Goal: Task Accomplishment & Management: Use online tool/utility

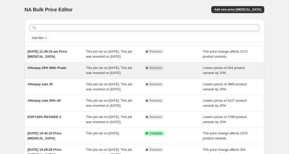
click at [49, 70] on span "Afterpay 20% With Prada" at bounding box center [46, 68] width 39 height 4
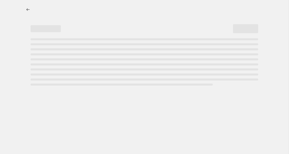
select select "percentage"
select select "collection"
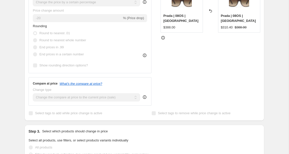
scroll to position [143, 0]
click at [96, 85] on icon "What's the compare at price?" at bounding box center [80, 84] width 43 height 4
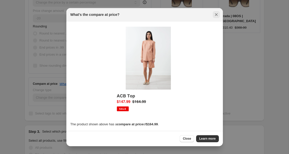
click at [217, 16] on icon "Close" at bounding box center [215, 14] width 5 height 5
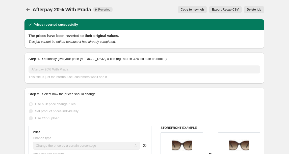
scroll to position [87, 0]
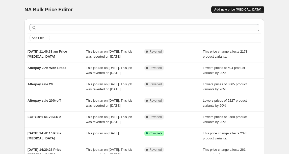
click at [245, 11] on span "Add new price [MEDICAL_DATA]" at bounding box center [237, 10] width 47 height 4
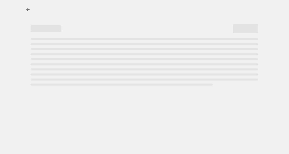
select select "percentage"
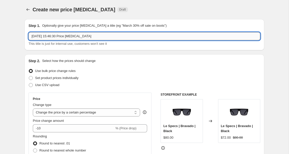
click at [86, 35] on input "3 Oct 2025, 15:46:30 Price change job" at bounding box center [143, 36] width 231 height 8
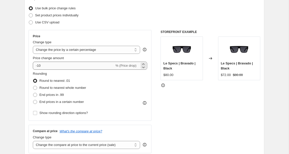
type input "Flash Sale 20% long weekend"
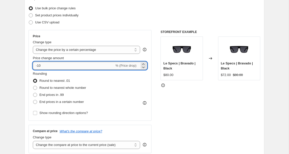
click at [39, 65] on input "-10" at bounding box center [73, 66] width 81 height 8
type input "-20"
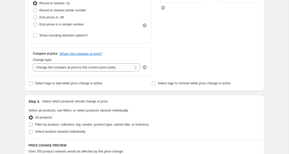
scroll to position [140, 0]
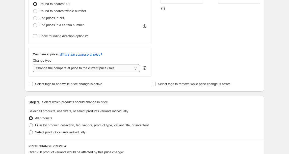
click at [58, 71] on select "Change the compare at price to the current price (sale) Change the compare at p…" at bounding box center [86, 68] width 107 height 8
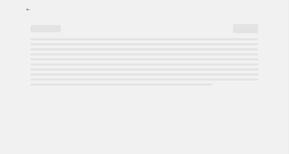
select select "percentage"
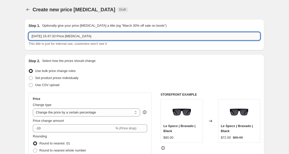
click at [49, 39] on input "[DATE] 15:47:33 Price [MEDICAL_DATA]" at bounding box center [143, 36] width 231 height 8
type input "flash sale 20% long weekend"
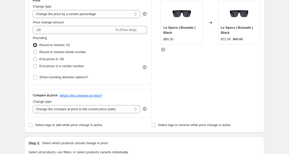
scroll to position [99, 0]
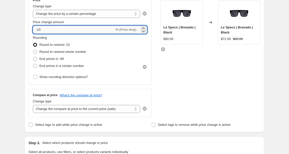
click at [39, 30] on input "-10" at bounding box center [73, 30] width 81 height 8
type input "-20"
click at [17, 40] on div "Create new price [MEDICAL_DATA]. This page is ready Create new price [MEDICAL_D…" at bounding box center [144, 153] width 288 height 504
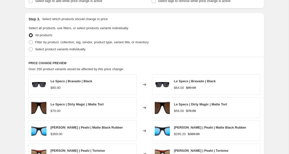
scroll to position [223, 0]
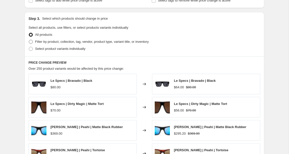
click at [53, 44] on span "Filter by product, collection, tag, vendor, product type, variant title, or inv…" at bounding box center [91, 42] width 113 height 4
click at [29, 40] on input "Filter by product, collection, tag, vendor, product type, variant title, or inv…" at bounding box center [29, 40] width 0 height 0
radio input "true"
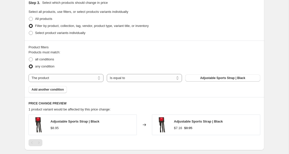
scroll to position [240, 0]
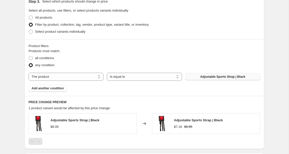
click at [213, 77] on span "Adjustable Sports Strap | Black" at bounding box center [222, 77] width 45 height 4
click at [58, 79] on select "The product The product's collection The product's tag The product's vendor The…" at bounding box center [65, 77] width 75 height 8
select select "collection"
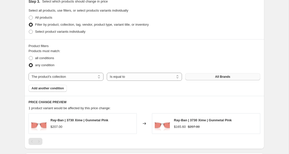
click at [212, 75] on button "All Brands" at bounding box center [222, 76] width 75 height 7
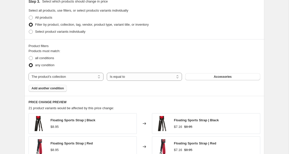
click at [56, 89] on span "Add another condition" at bounding box center [48, 88] width 32 height 4
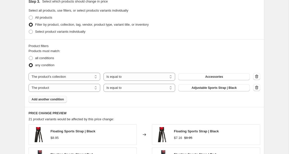
click at [56, 89] on select "The product The product's collection The product's tag The product's vendor The…" at bounding box center [64, 88] width 72 height 8
select select "collection"
click at [213, 87] on span "Accessories" at bounding box center [214, 88] width 18 height 4
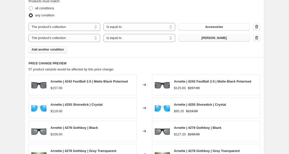
scroll to position [291, 0]
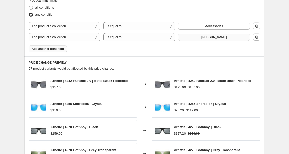
click at [53, 48] on span "Add another condition" at bounding box center [48, 49] width 32 height 4
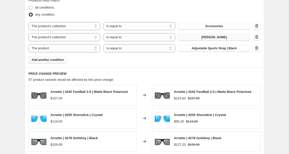
click at [53, 48] on select "The product The product's collection The product's tag The product's vendor The…" at bounding box center [64, 48] width 72 height 8
select select "collection"
click at [216, 47] on span "Accessories" at bounding box center [214, 48] width 18 height 4
click at [40, 61] on span "Add another condition" at bounding box center [48, 60] width 32 height 4
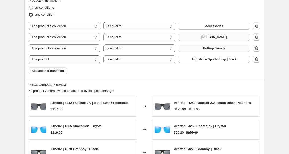
click at [58, 60] on select "The product The product's collection The product's tag The product's vendor The…" at bounding box center [64, 59] width 72 height 8
select select "collection"
click at [229, 60] on button "Accessories" at bounding box center [214, 59] width 72 height 7
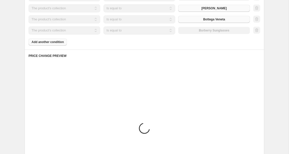
scroll to position [323, 0]
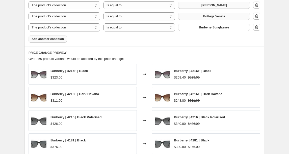
click at [49, 38] on span "Add another condition" at bounding box center [48, 39] width 32 height 4
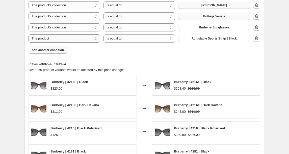
click at [78, 40] on select "The product The product's collection The product's tag The product's vendor The…" at bounding box center [64, 39] width 72 height 8
click at [68, 39] on select "The product The product's collection The product's tag The product's vendor The…" at bounding box center [64, 39] width 72 height 8
select select "collection"
click at [227, 38] on button "Accessories" at bounding box center [214, 38] width 72 height 7
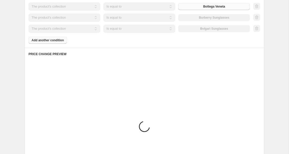
scroll to position [335, 0]
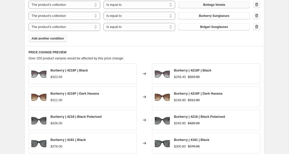
click at [47, 37] on span "Add another condition" at bounding box center [48, 39] width 32 height 4
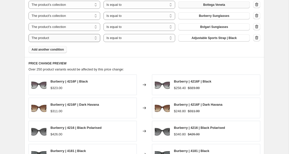
click at [63, 41] on select "The product The product's collection The product's tag The product's vendor The…" at bounding box center [64, 38] width 72 height 8
select select "collection"
click at [216, 40] on span "Accessories" at bounding box center [214, 38] width 18 height 4
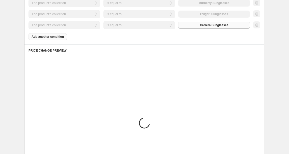
scroll to position [350, 0]
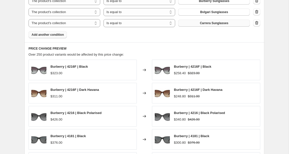
click at [42, 35] on span "Add another condition" at bounding box center [48, 35] width 32 height 4
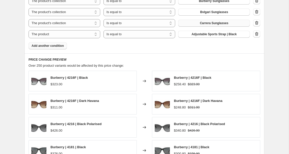
click at [210, 34] on span "Adjustable Sports Strap | Black" at bounding box center [213, 34] width 45 height 4
click at [62, 35] on select "The product The product's collection The product's tag The product's vendor The…" at bounding box center [64, 34] width 72 height 8
select select "collection"
click at [223, 35] on button "Accessories" at bounding box center [214, 34] width 72 height 7
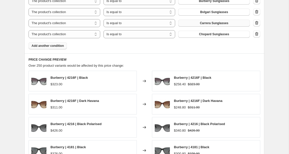
click at [43, 46] on span "Add another condition" at bounding box center [48, 46] width 32 height 4
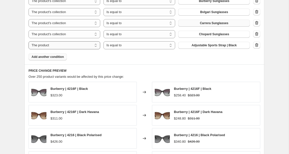
click at [65, 45] on select "The product The product's collection The product's tag The product's vendor The…" at bounding box center [64, 45] width 72 height 8
select select "collection"
click at [213, 46] on span "Accessories" at bounding box center [214, 45] width 18 height 4
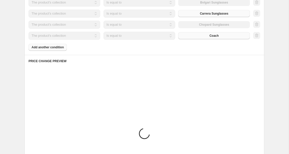
scroll to position [364, 0]
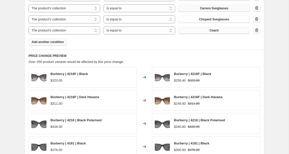
click at [41, 42] on span "Add another condition" at bounding box center [48, 42] width 32 height 4
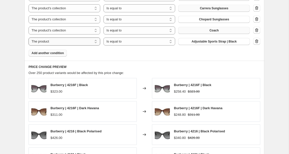
click at [71, 43] on select "The product The product's collection The product's tag The product's vendor The…" at bounding box center [64, 42] width 72 height 8
select select "collection"
click at [227, 42] on button "Accessories" at bounding box center [214, 41] width 72 height 7
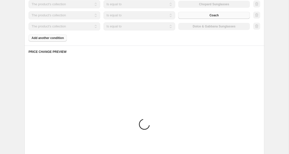
scroll to position [389, 0]
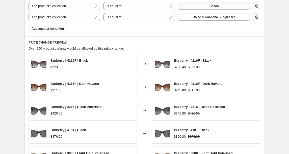
click at [52, 29] on span "Add another condition" at bounding box center [48, 29] width 32 height 4
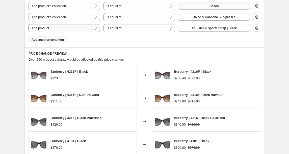
click at [71, 29] on select "The product The product's collection The product's tag The product's vendor The…" at bounding box center [64, 28] width 72 height 8
select select "collection"
click at [212, 32] on div "The product The product's collection The product's tag The product's vendor The…" at bounding box center [138, 28] width 221 height 8
click at [207, 29] on span "Accessories" at bounding box center [214, 28] width 18 height 4
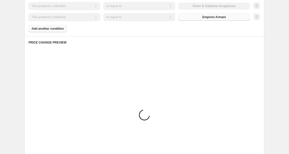
scroll to position [402, 0]
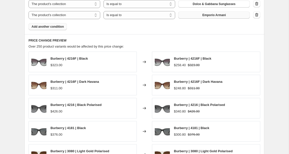
click at [53, 25] on span "Add another condition" at bounding box center [48, 27] width 32 height 4
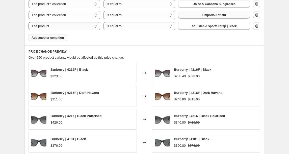
click at [75, 28] on select "The product The product's collection The product's tag The product's vendor The…" at bounding box center [64, 26] width 72 height 8
select select "collection"
click at [218, 25] on span "Accessories" at bounding box center [214, 26] width 18 height 4
click at [46, 38] on span "Add another condition" at bounding box center [48, 38] width 32 height 4
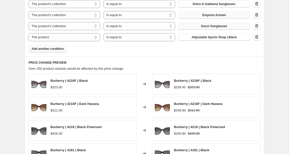
click at [48, 49] on span "Add another condition" at bounding box center [48, 49] width 32 height 4
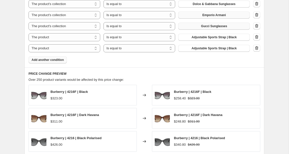
click at [48, 59] on span "Add another condition" at bounding box center [48, 60] width 32 height 4
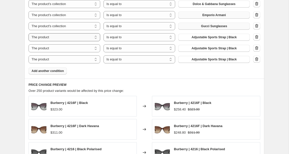
click at [49, 38] on select "The product The product's collection The product's tag The product's vendor The…" at bounding box center [64, 37] width 72 height 8
select select "collection"
click at [221, 39] on span "Accessories" at bounding box center [214, 37] width 18 height 4
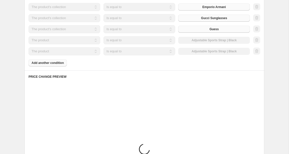
scroll to position [412, 0]
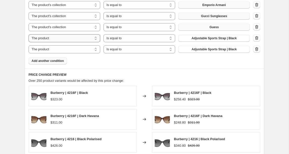
click at [52, 38] on select "The product The product's collection The product's tag The product's vendor The…" at bounding box center [64, 38] width 72 height 8
select select "collection"
click at [204, 39] on button "Accessories" at bounding box center [214, 38] width 72 height 7
click at [75, 49] on select "The product The product's collection The product's tag The product's vendor The…" at bounding box center [64, 49] width 72 height 8
select select "collection"
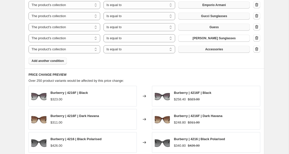
click at [199, 50] on button "Accessories" at bounding box center [214, 49] width 72 height 7
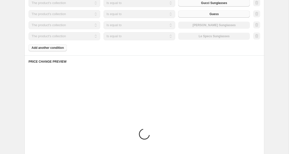
scroll to position [426, 0]
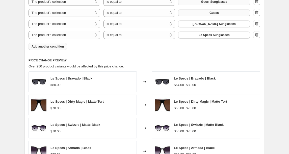
click at [50, 45] on span "Add another condition" at bounding box center [48, 47] width 32 height 4
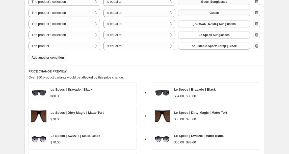
click at [50, 44] on select "The product The product's collection The product's tag The product's vendor The…" at bounding box center [64, 46] width 72 height 8
select select "collection"
click at [224, 45] on button "Accessories" at bounding box center [214, 46] width 72 height 7
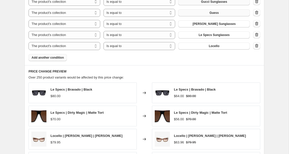
click at [55, 58] on span "Add another condition" at bounding box center [48, 58] width 32 height 4
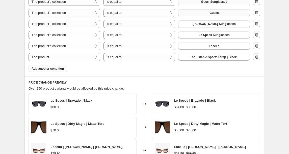
click at [53, 68] on span "Add another condition" at bounding box center [48, 69] width 32 height 4
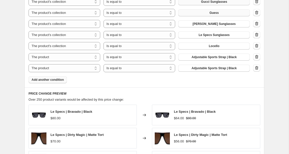
click at [50, 79] on span "Add another condition" at bounding box center [48, 80] width 32 height 4
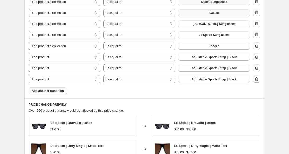
click at [48, 92] on span "Add another condition" at bounding box center [48, 91] width 32 height 4
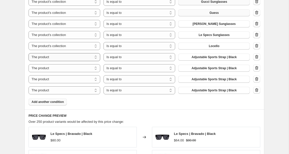
click at [53, 58] on select "The product The product's collection The product's tag The product's vendor The…" at bounding box center [64, 57] width 72 height 8
select select "collection"
click at [208, 56] on span "Accessories" at bounding box center [214, 57] width 18 height 4
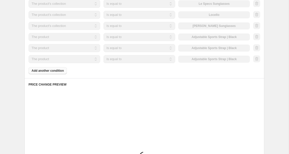
scroll to position [460, 0]
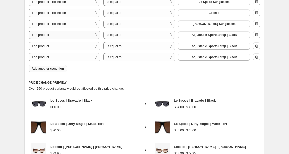
click at [35, 35] on select "The product The product's collection The product's tag The product's vendor The…" at bounding box center [64, 35] width 72 height 8
select select "collection"
click at [208, 35] on span "Accessories" at bounding box center [214, 35] width 18 height 4
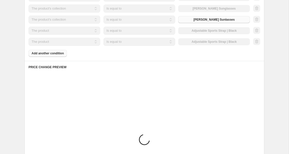
scroll to position [475, 0]
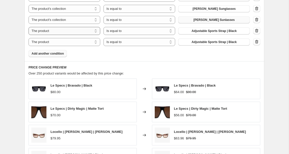
click at [53, 33] on select "The product The product's collection The product's tag The product's vendor The…" at bounding box center [64, 31] width 72 height 8
select select "collection"
click at [224, 30] on button "Accessories" at bounding box center [214, 30] width 72 height 7
click at [38, 54] on span "Add another condition" at bounding box center [48, 54] width 32 height 4
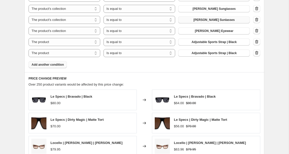
click at [41, 66] on span "Add another condition" at bounding box center [48, 65] width 32 height 4
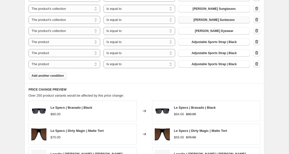
click at [43, 78] on span "Add another condition" at bounding box center [48, 76] width 32 height 4
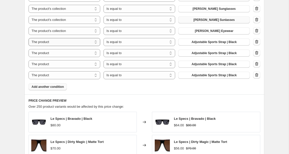
click at [48, 42] on select "The product The product's collection The product's tag The product's vendor The…" at bounding box center [64, 42] width 72 height 8
select select "collection"
click at [200, 43] on button "Accessories" at bounding box center [214, 42] width 72 height 7
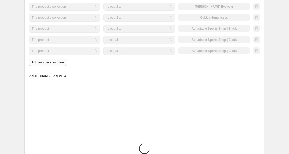
scroll to position [500, 0]
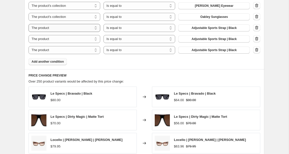
click at [68, 27] on select "The product The product's collection The product's tag The product's vendor The…" at bounding box center [64, 28] width 72 height 8
select select "collection"
click at [219, 29] on span "Accessories" at bounding box center [214, 28] width 18 height 4
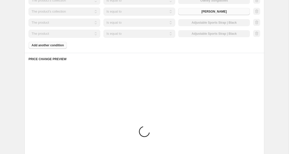
scroll to position [520, 0]
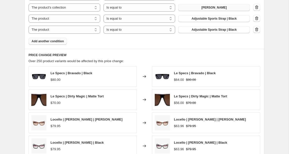
click at [46, 42] on span "Add another condition" at bounding box center [48, 41] width 32 height 4
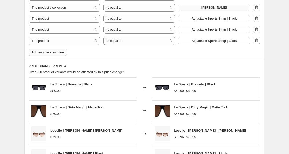
click at [47, 52] on span "Add another condition" at bounding box center [48, 52] width 32 height 4
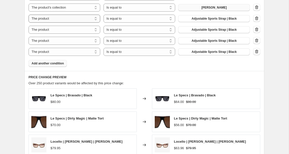
click at [46, 16] on select "The product The product's collection The product's tag The product's vendor The…" at bounding box center [64, 19] width 72 height 8
select select "collection"
click at [209, 20] on span "Accessories" at bounding box center [214, 19] width 18 height 4
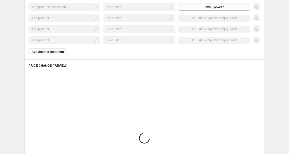
scroll to position [533, 0]
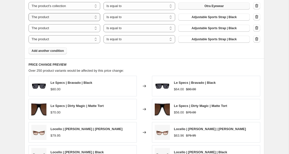
click at [55, 18] on select "The product The product's collection The product's tag The product's vendor The…" at bounding box center [64, 17] width 72 height 8
select select "collection"
click at [222, 17] on span "Accessories" at bounding box center [214, 17] width 18 height 4
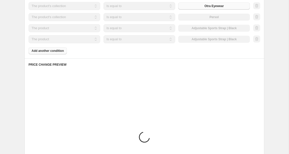
scroll to position [541, 0]
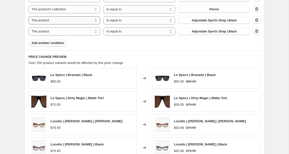
click at [59, 21] on select "The product The product's collection The product's tag The product's vendor The…" at bounding box center [64, 20] width 72 height 8
select select "collection"
click at [206, 19] on span "Accessories" at bounding box center [214, 20] width 18 height 4
click at [70, 32] on select "The product The product's collection The product's tag The product's vendor The…" at bounding box center [64, 31] width 72 height 8
select select "collection"
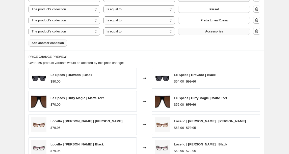
click at [226, 31] on button "Accessories" at bounding box center [214, 31] width 72 height 7
click at [55, 45] on span "Add another condition" at bounding box center [48, 43] width 32 height 4
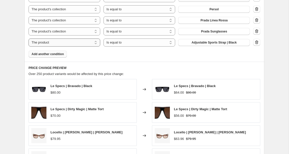
click at [54, 44] on select "The product The product's collection The product's tag The product's vendor The…" at bounding box center [64, 43] width 72 height 8
select select "collection"
click at [216, 44] on span "Accessories" at bounding box center [214, 43] width 18 height 4
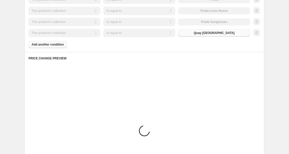
scroll to position [558, 0]
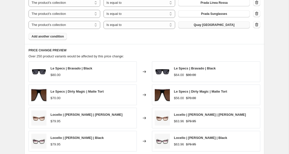
click at [57, 38] on span "Add another condition" at bounding box center [48, 37] width 32 height 4
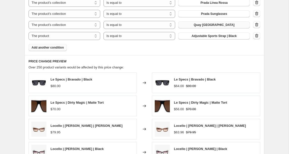
click at [57, 38] on select "The product The product's collection The product's tag The product's vendor The…" at bounding box center [64, 36] width 72 height 8
select select "collection"
click at [223, 38] on button "Accessories" at bounding box center [214, 36] width 72 height 7
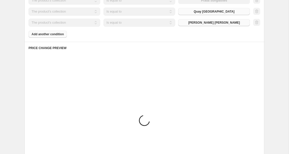
scroll to position [572, 0]
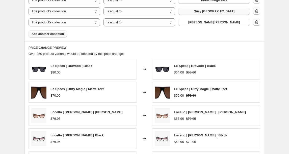
click at [62, 34] on span "Add another condition" at bounding box center [48, 34] width 32 height 4
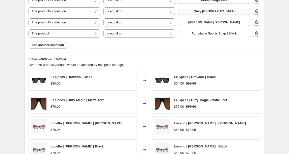
click at [62, 34] on select "The product The product's collection The product's tag The product's vendor The…" at bounding box center [64, 33] width 72 height 8
select select "collection"
click at [198, 32] on button "Accessories" at bounding box center [214, 33] width 72 height 7
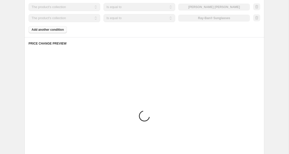
scroll to position [588, 0]
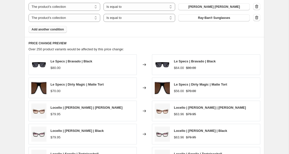
click at [52, 29] on span "Add another condition" at bounding box center [48, 29] width 32 height 4
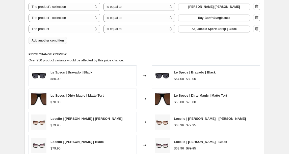
click at [52, 29] on select "The product The product's collection The product's tag The product's vendor The…" at bounding box center [64, 29] width 72 height 8
select select "collection"
click at [215, 28] on span "Accessories" at bounding box center [214, 29] width 18 height 4
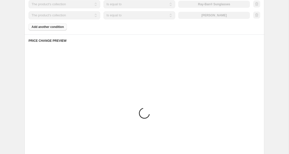
scroll to position [602, 0]
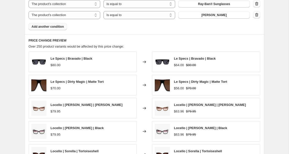
click at [43, 26] on span "Add another condition" at bounding box center [48, 27] width 32 height 4
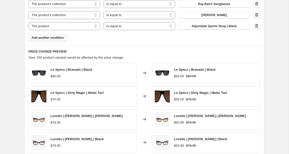
click at [41, 40] on button "Add another condition" at bounding box center [47, 37] width 38 height 7
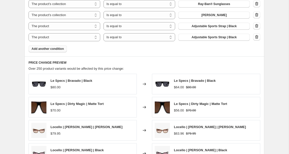
click at [41, 50] on span "Add another condition" at bounding box center [48, 49] width 32 height 4
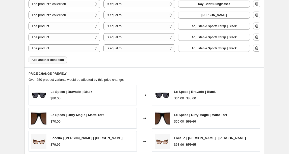
click at [45, 60] on span "Add another condition" at bounding box center [48, 60] width 32 height 4
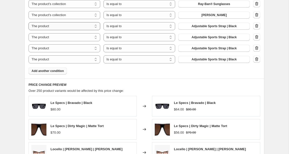
click at [71, 26] on select "The product The product's collection The product's tag The product's vendor The…" at bounding box center [64, 26] width 72 height 8
select select "collection"
click at [227, 27] on button "Accessories" at bounding box center [214, 26] width 72 height 7
click at [43, 39] on select "The product The product's collection The product's tag The product's vendor The…" at bounding box center [64, 37] width 72 height 8
select select "collection"
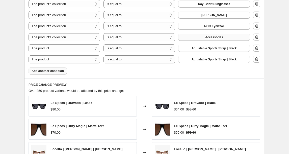
click at [225, 36] on button "Accessories" at bounding box center [214, 37] width 72 height 7
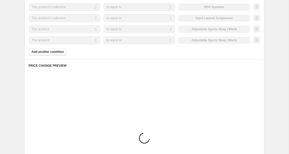
scroll to position [622, 0]
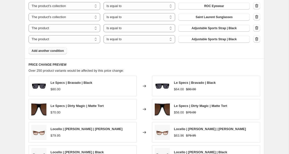
click at [45, 51] on span "Add another condition" at bounding box center [48, 51] width 32 height 4
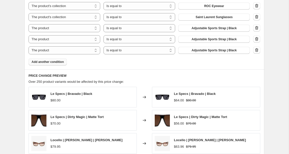
click at [46, 63] on span "Add another condition" at bounding box center [48, 62] width 32 height 4
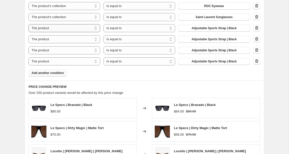
click at [58, 29] on select "The product The product's collection The product's tag The product's vendor The…" at bounding box center [64, 28] width 72 height 8
select select "collection"
click at [222, 30] on button "Accessories" at bounding box center [214, 28] width 72 height 7
click at [41, 41] on select "The product The product's collection The product's tag The product's vendor The…" at bounding box center [64, 39] width 72 height 8
select select "collection"
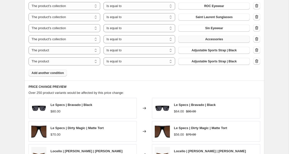
click at [207, 38] on span "Accessories" at bounding box center [214, 39] width 18 height 4
click at [64, 51] on select "The product The product's collection The product's tag The product's vendor The…" at bounding box center [64, 50] width 72 height 8
select select "collection"
click at [214, 52] on button "Accessories" at bounding box center [214, 50] width 72 height 7
click at [51, 74] on span "Add another condition" at bounding box center [48, 73] width 32 height 4
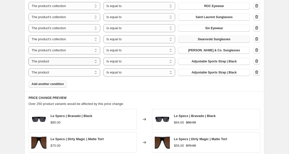
click at [39, 63] on select "The product The product's collection The product's tag The product's vendor The…" at bounding box center [64, 61] width 72 height 8
select select "collection"
click at [192, 62] on button "Accessories" at bounding box center [214, 61] width 72 height 7
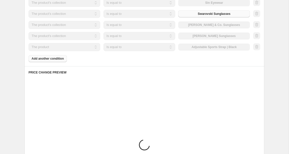
scroll to position [648, 0]
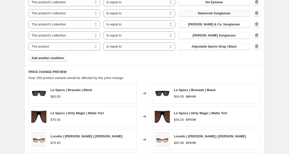
click at [57, 60] on span "Add another condition" at bounding box center [48, 58] width 32 height 4
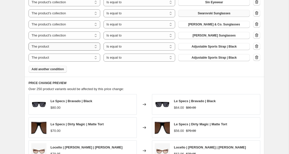
click at [64, 48] on select "The product The product's collection The product's tag The product's vendor The…" at bounding box center [64, 47] width 72 height 8
select select "collection"
click at [215, 46] on span "Accessories" at bounding box center [214, 47] width 18 height 4
click at [68, 60] on select "The product The product's collection The product's tag The product's vendor The…" at bounding box center [64, 58] width 72 height 8
select select "collection"
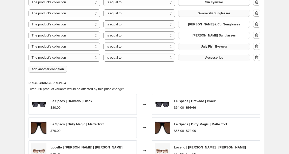
click at [224, 57] on button "Accessories" at bounding box center [214, 57] width 72 height 7
click at [38, 71] on span "Add another condition" at bounding box center [48, 69] width 32 height 4
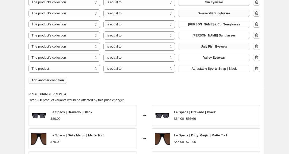
click at [42, 81] on span "Add another condition" at bounding box center [48, 80] width 32 height 4
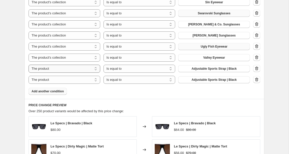
click at [44, 68] on select "The product The product's collection The product's tag The product's vendor The…" at bounding box center [64, 69] width 72 height 8
select select "collection"
click at [233, 69] on button "Accessories" at bounding box center [214, 68] width 72 height 7
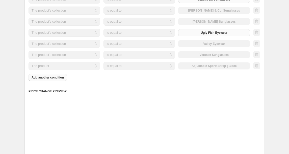
scroll to position [664, 0]
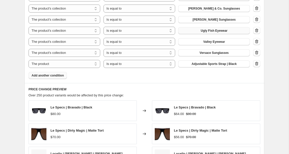
click at [56, 75] on span "Add another condition" at bounding box center [48, 76] width 32 height 4
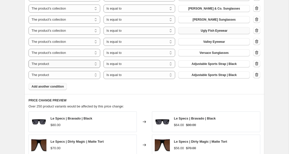
click at [47, 63] on select "The product The product's collection The product's tag The product's vendor The…" at bounding box center [64, 64] width 72 height 8
select select "collection"
click at [197, 62] on button "Accessories" at bounding box center [214, 63] width 72 height 7
click at [60, 74] on select "The product The product's collection The product's tag The product's vendor The…" at bounding box center [64, 75] width 72 height 8
select select "collection"
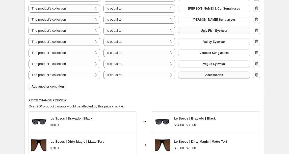
click at [210, 75] on span "Accessories" at bounding box center [214, 75] width 18 height 4
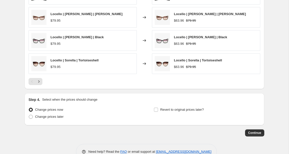
scroll to position [828, 0]
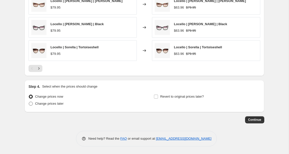
click at [46, 106] on span "Change prices later" at bounding box center [49, 103] width 28 height 5
click at [29, 102] on input "Change prices later" at bounding box center [29, 102] width 0 height 0
radio input "true"
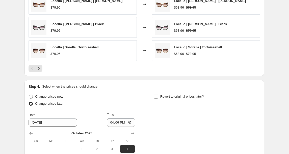
scroll to position [876, 0]
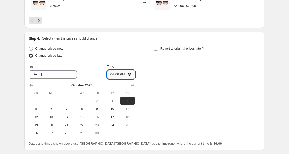
click at [111, 75] on input "16:06" at bounding box center [121, 74] width 28 height 9
type input "17:06"
click at [111, 101] on span "3" at bounding box center [112, 101] width 11 height 4
type input "[DATE]"
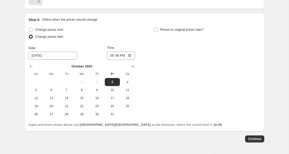
scroll to position [894, 0]
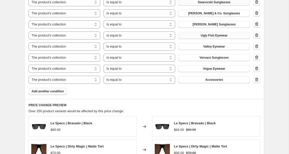
scroll to position [658, 0]
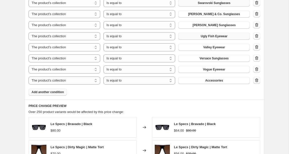
click at [258, 81] on icon "button" at bounding box center [256, 80] width 5 height 5
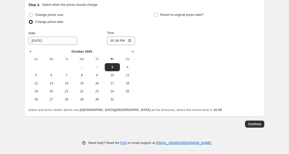
scroll to position [903, 0]
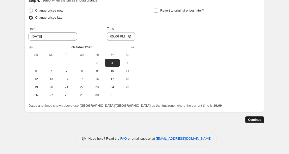
click at [248, 119] on span "Continue" at bounding box center [254, 120] width 13 height 4
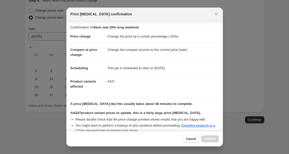
scroll to position [80, 0]
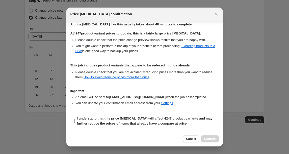
click at [72, 121] on input "I understand that this price [MEDICAL_DATA] will affect 4247 product variants a…" at bounding box center [73, 121] width 4 height 4
checkbox input "true"
click at [209, 141] on span "Confirm" at bounding box center [210, 139] width 12 height 4
